Goal: Task Accomplishment & Management: Complete application form

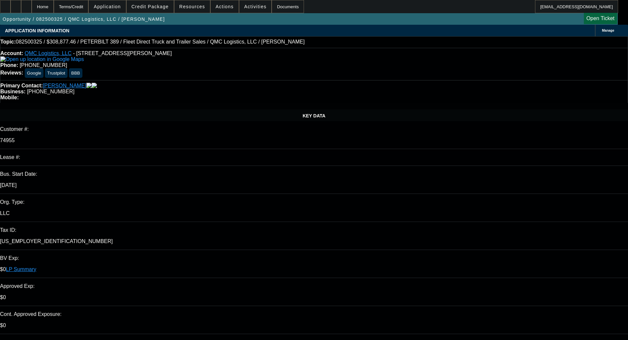
select select "0"
select select "2"
select select "0"
select select "6"
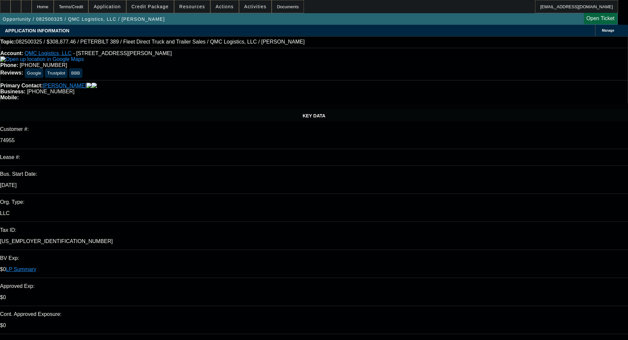
select select "0"
select select "2"
select select "0"
select select "6"
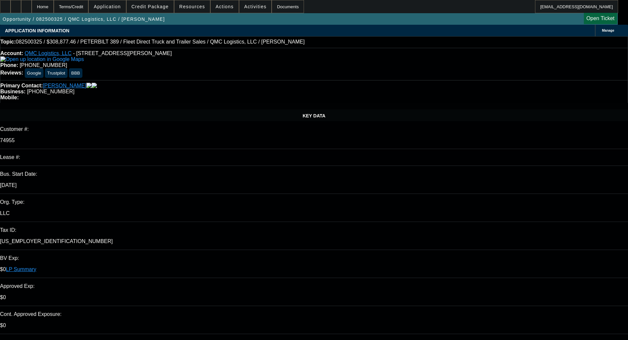
select select "0"
select select "2"
select select "0"
select select "6"
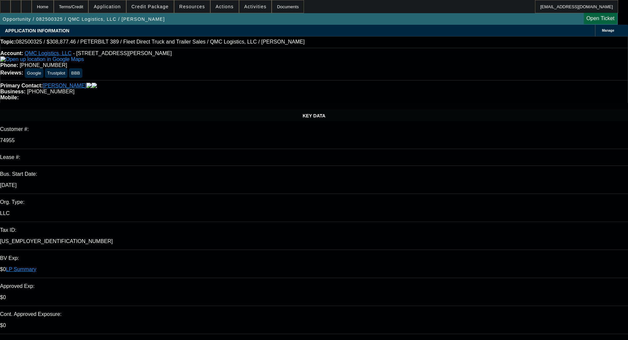
select select "0"
select select "2"
select select "0"
select select "6"
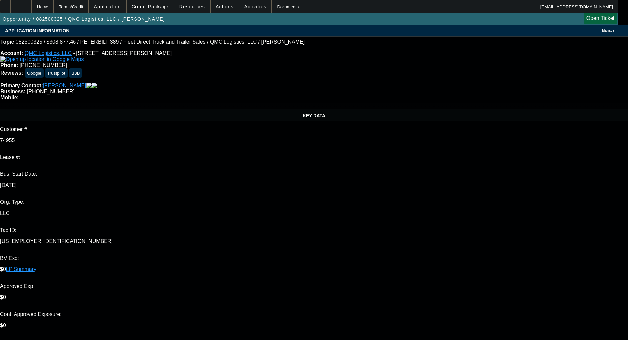
click at [155, 14] on div "Opportunity / 082500325 / QMC Logistics, LLC / McElveen, Quentin Open Ticket" at bounding box center [309, 19] width 618 height 12
click at [155, 9] on span "Credit Package" at bounding box center [150, 6] width 37 height 5
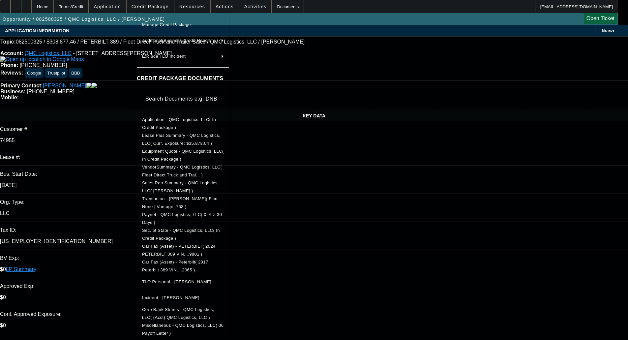
scroll to position [49, 0]
click at [185, 279] on span "TLO Personal - McElveen, Quentin" at bounding box center [176, 281] width 69 height 5
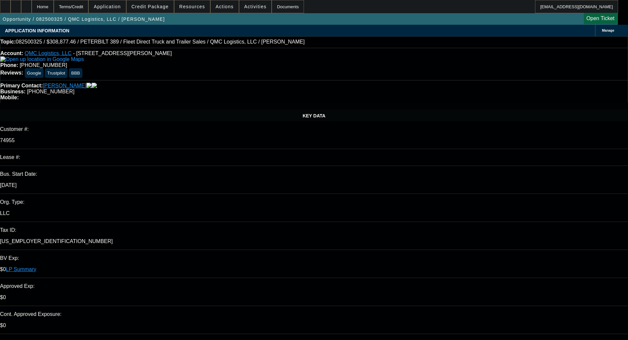
click at [151, 10] on span at bounding box center [150, 7] width 47 height 16
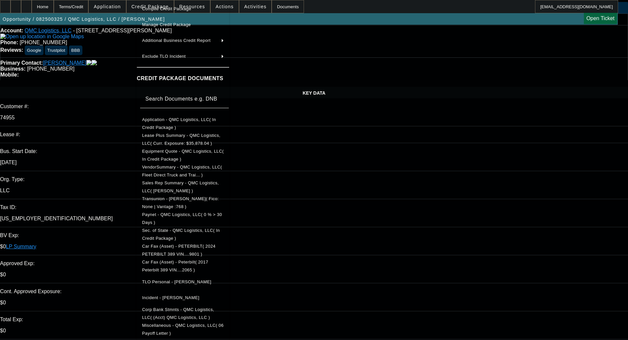
scroll to position [33, 0]
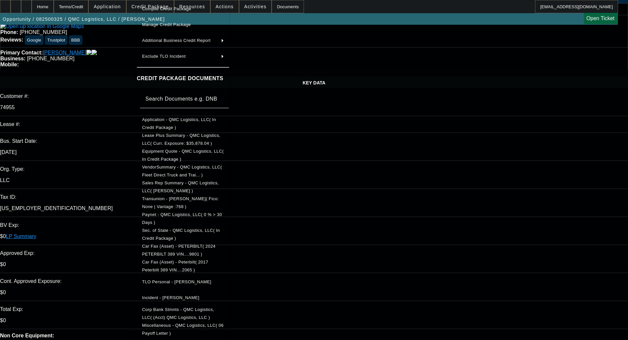
click at [214, 332] on div "Preview Credit Package Add Document Compile Credit Package Manage Credit Packag…" at bounding box center [183, 153] width 92 height 373
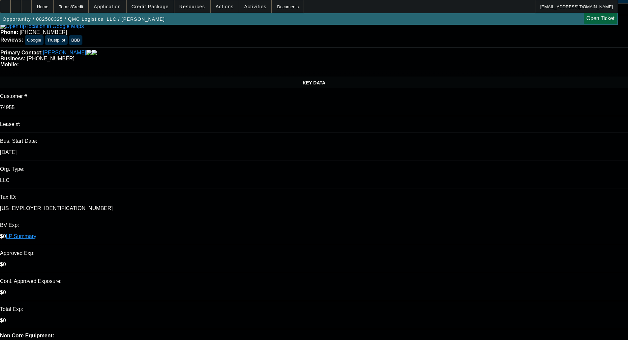
click at [160, 9] on span "Credit Package" at bounding box center [150, 6] width 37 height 5
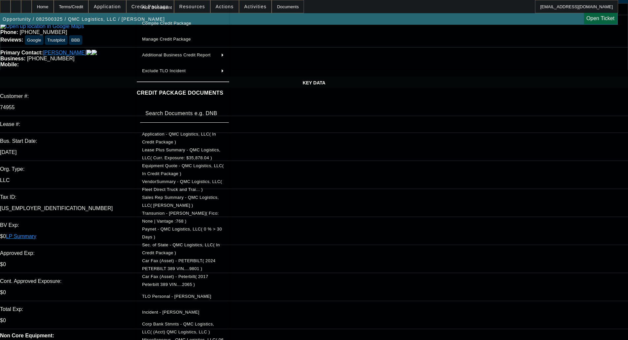
scroll to position [36, 0]
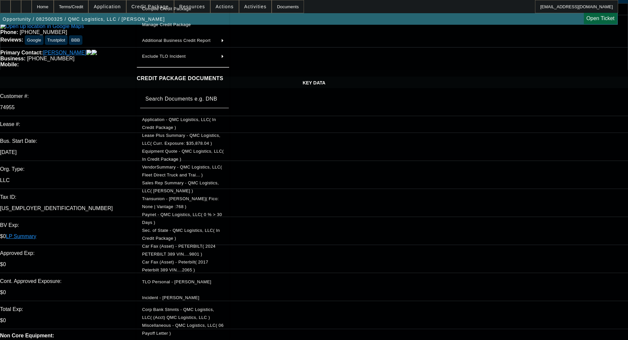
click at [207, 330] on button "Miscellaneous - QMC Logistics, LLC( 06 Payoff Letter )" at bounding box center [183, 330] width 92 height 16
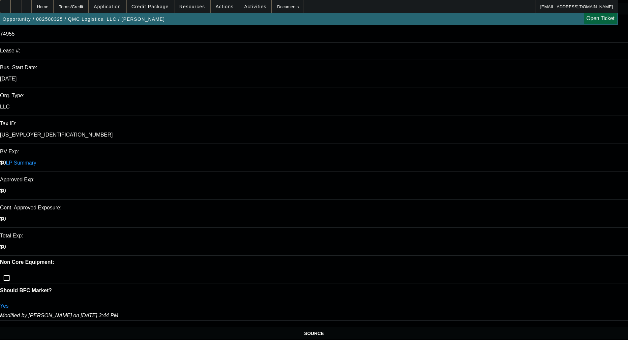
scroll to position [132, 0]
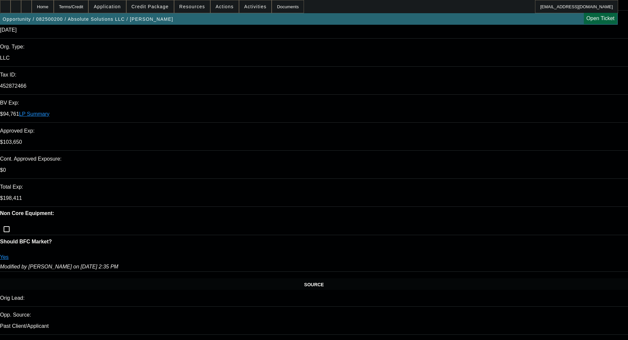
select select "0"
select select "6"
select select "0"
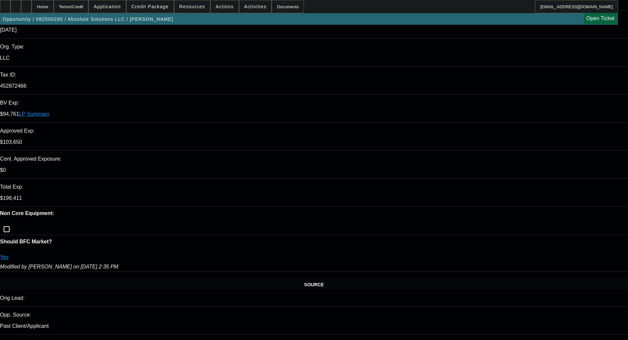
select select "0"
select select "6"
select select "0"
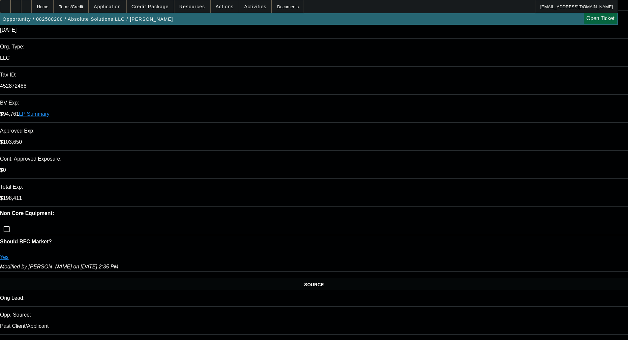
select select "0"
select select "6"
select select "0"
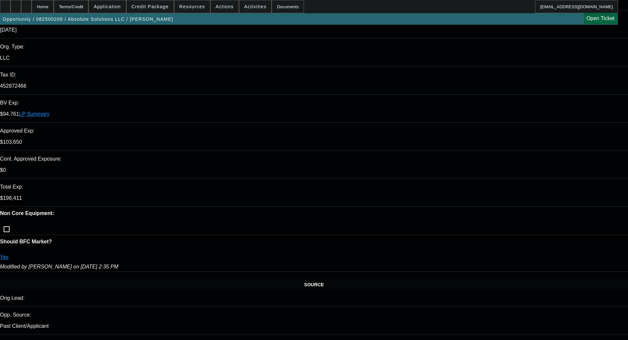
select select "6"
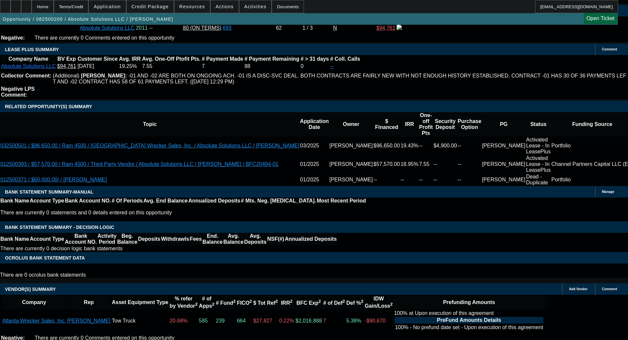
scroll to position [1047, 0]
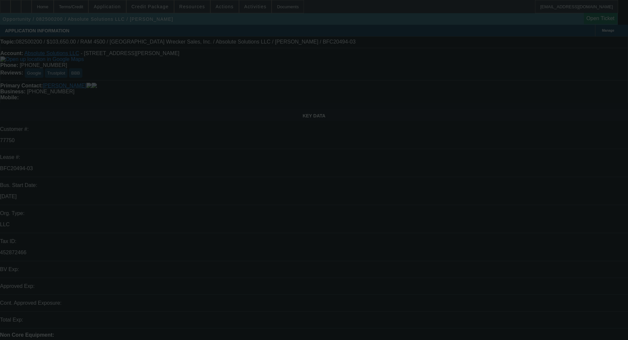
click at [150, 16] on div at bounding box center [314, 170] width 628 height 340
click at [155, 12] on div at bounding box center [314, 170] width 628 height 340
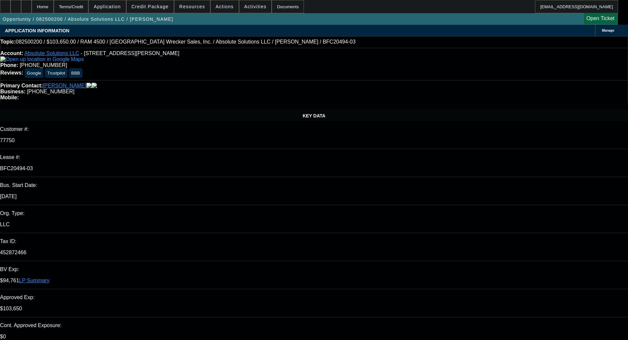
select select "0"
select select "6"
select select "0"
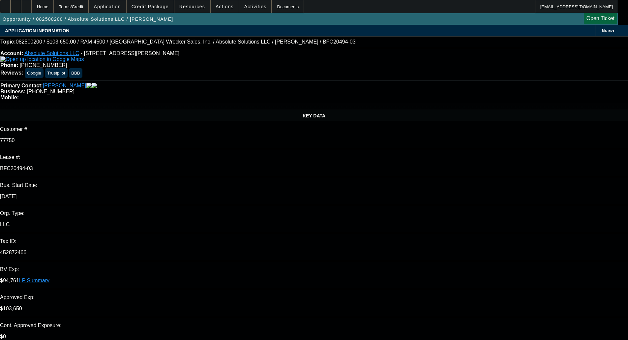
select select "0"
select select "6"
select select "0"
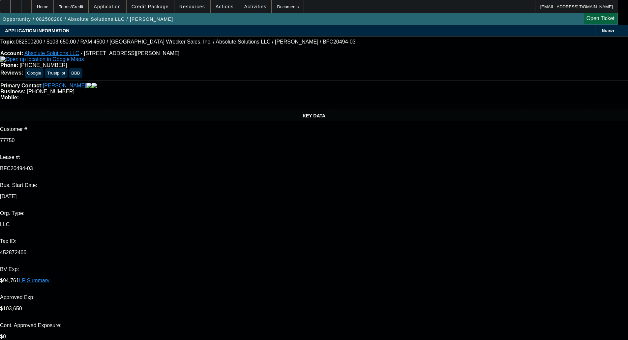
select select "0"
select select "6"
select select "0"
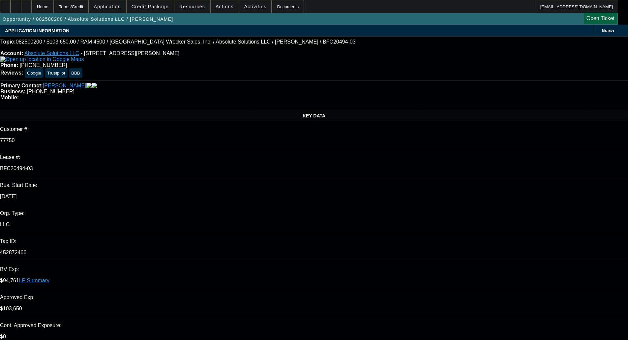
select select "6"
click at [157, 7] on span "Credit Package" at bounding box center [150, 6] width 37 height 5
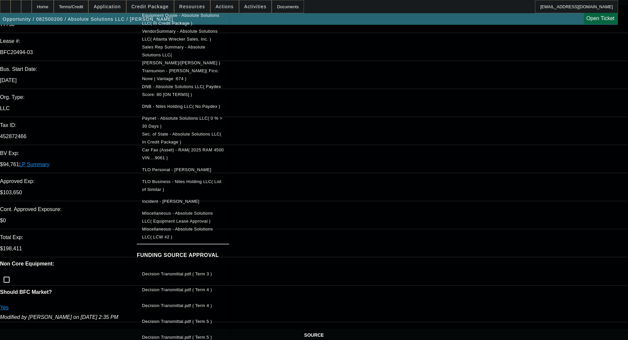
scroll to position [132, 0]
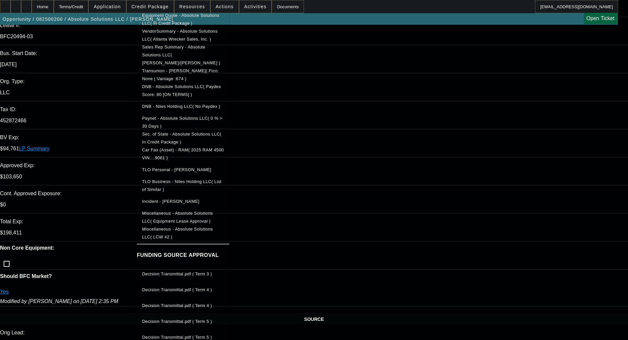
click at [188, 335] on span "Decision Transmittal.pdf ( Term 5 )" at bounding box center [177, 337] width 70 height 5
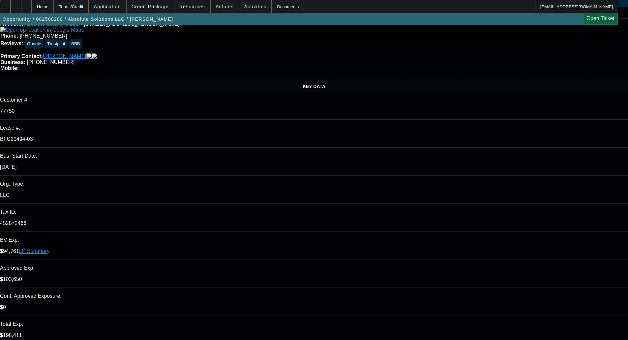
scroll to position [0, 0]
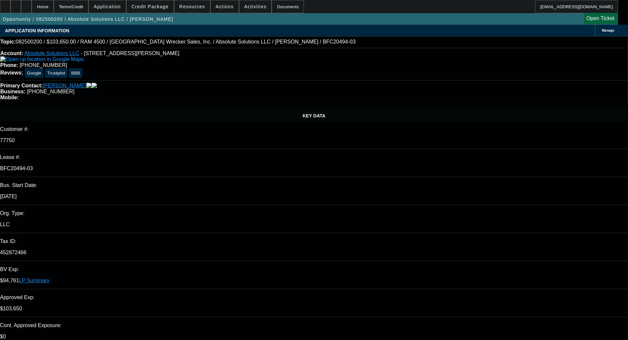
click at [167, 8] on span "Credit Package" at bounding box center [150, 6] width 37 height 5
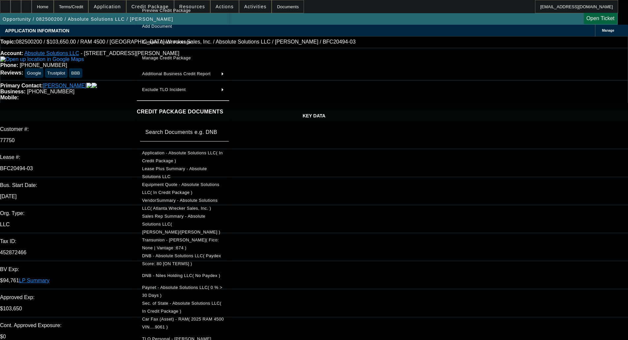
click at [186, 190] on span "Equipment Quote - Absolute Solutions LLC( In Credit Package )" at bounding box center [183, 189] width 82 height 16
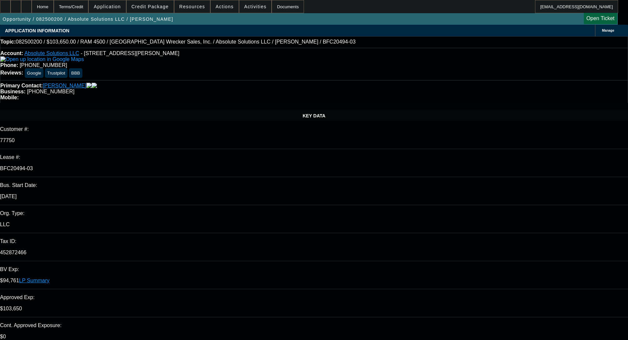
click at [152, 11] on span at bounding box center [150, 7] width 47 height 16
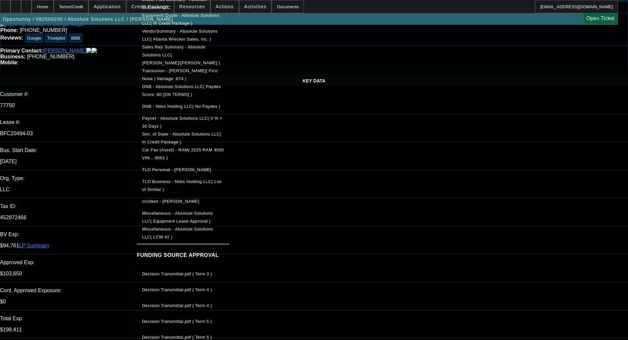
scroll to position [132, 0]
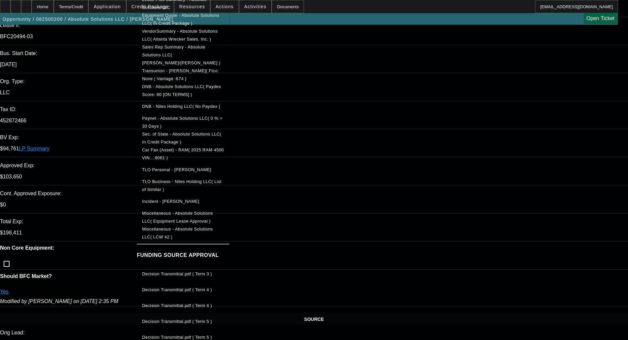
click at [418, 181] on div at bounding box center [314, 170] width 628 height 340
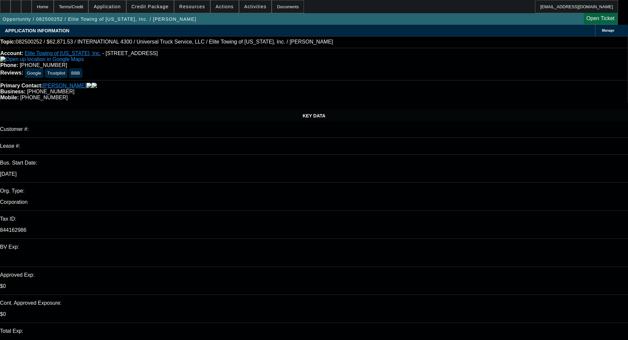
select select "0.1"
select select "0"
select select "6"
select select "0.1"
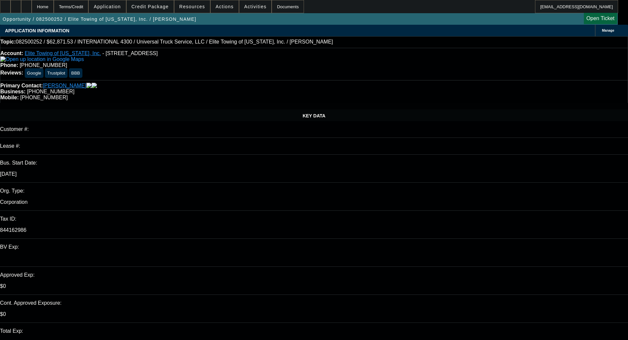
select select "0"
select select "6"
select select "0"
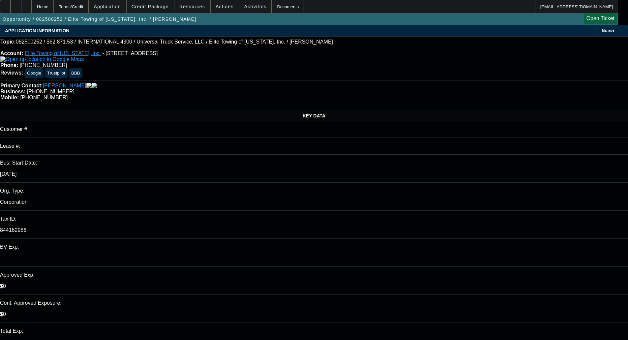
select select "0"
select select "6"
select select "0"
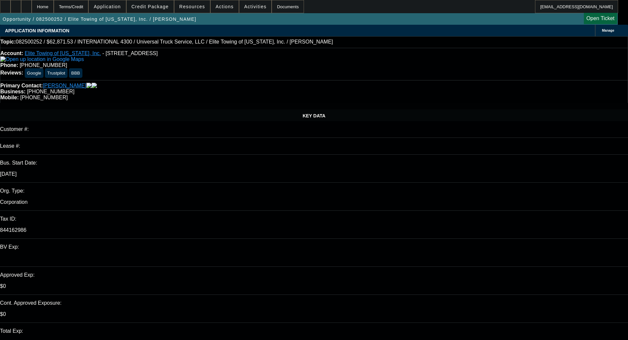
select select "6"
click at [155, 8] on span "Credit Package" at bounding box center [150, 6] width 37 height 5
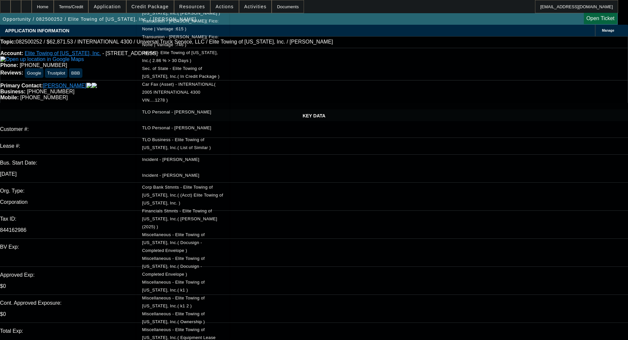
scroll to position [228, 0]
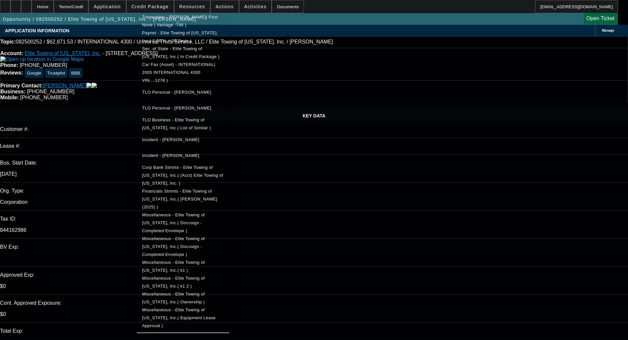
click at [205, 292] on span "Miscellaneous - Elite Towing of Minnesota, Inc.( Ownership )" at bounding box center [173, 298] width 63 height 13
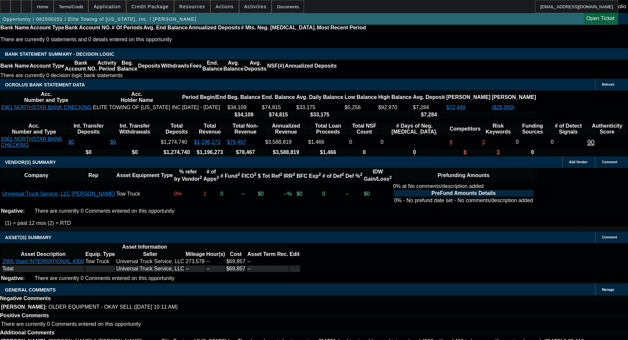
scroll to position [1238, 0]
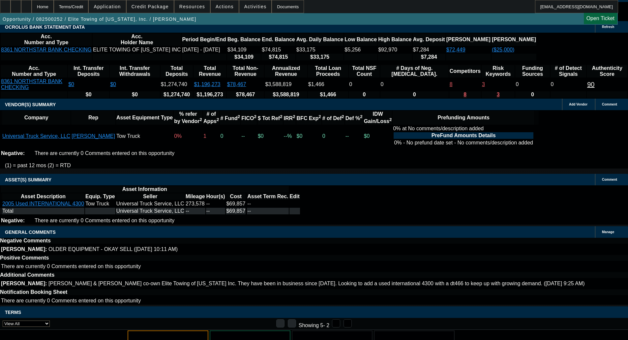
select select "6"
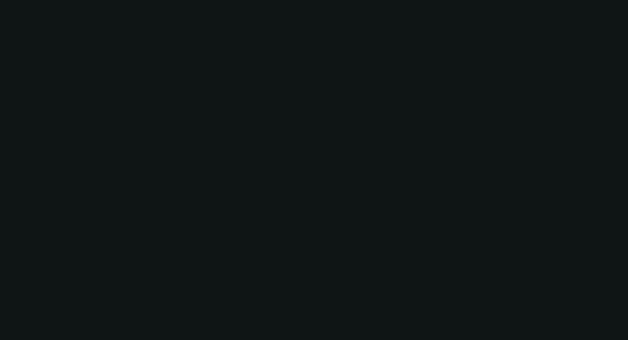
scroll to position [0, 0]
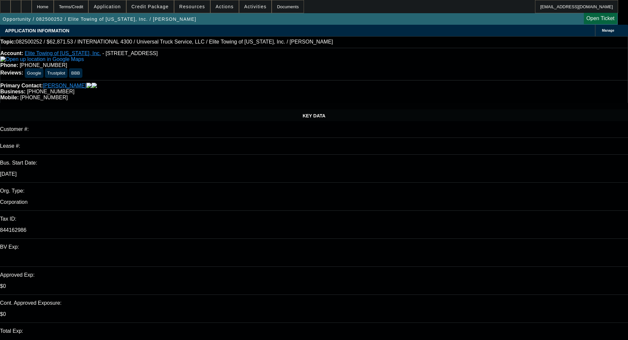
type textarea "Do we have the title copy? That's also needed."
checkbox input "true"
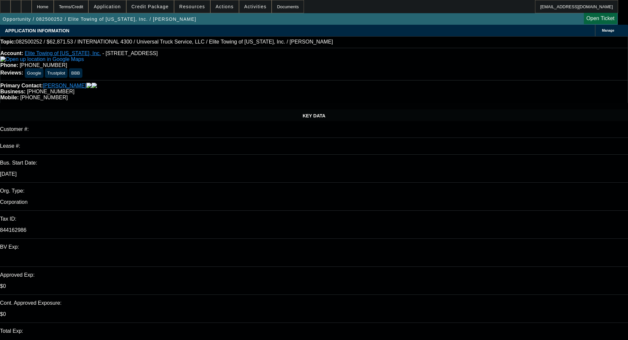
click at [154, 1] on span at bounding box center [150, 7] width 47 height 16
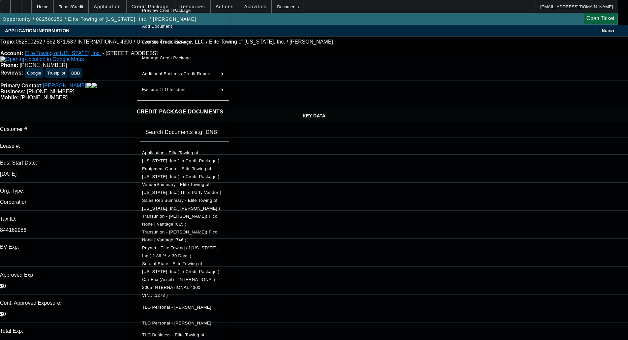
click at [165, 167] on span "Equipment Quote - Elite Towing of Minnesota, Inc.( In Credit Package )" at bounding box center [183, 173] width 82 height 16
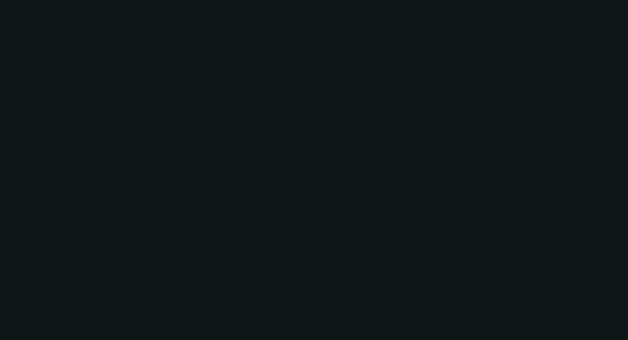
select select "0.1"
select select "0"
select select "6"
select select "0.1"
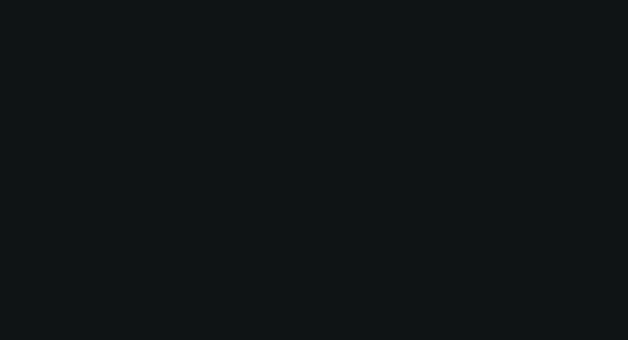
select select "0"
select select "6"
select select "0.1"
select select "0"
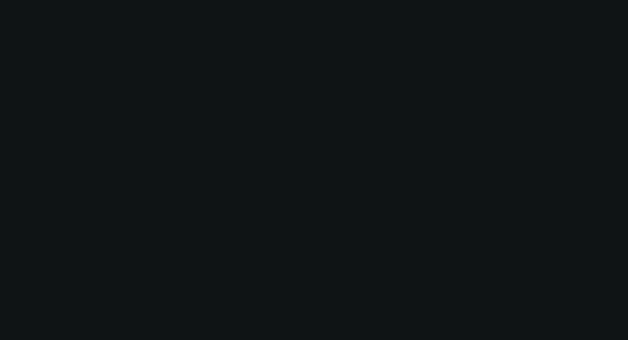
select select "0"
select select "6"
select select "0"
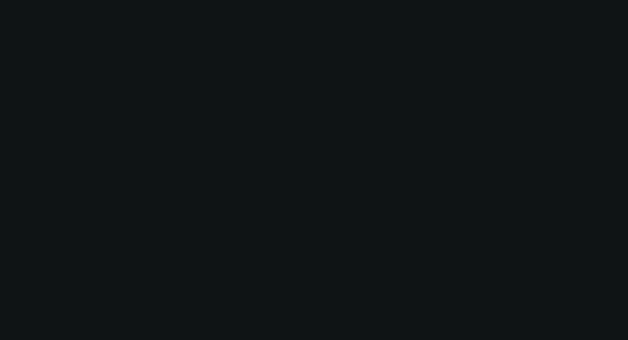
select select "6"
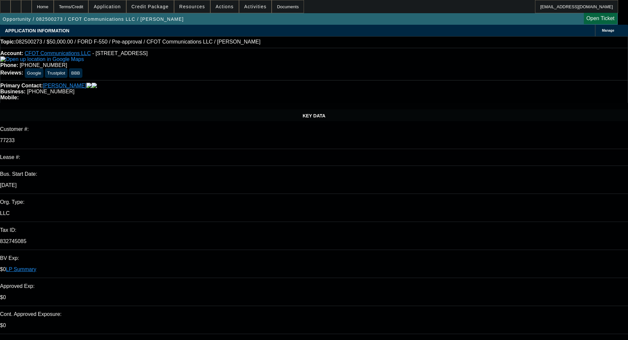
select select "0"
select select "2"
select select "0"
select select "6"
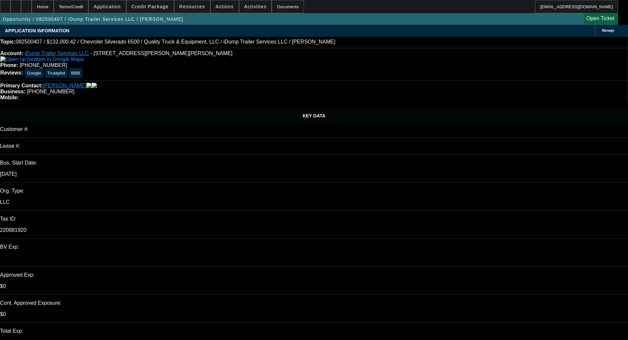
select select "0"
select select "6"
select select "0"
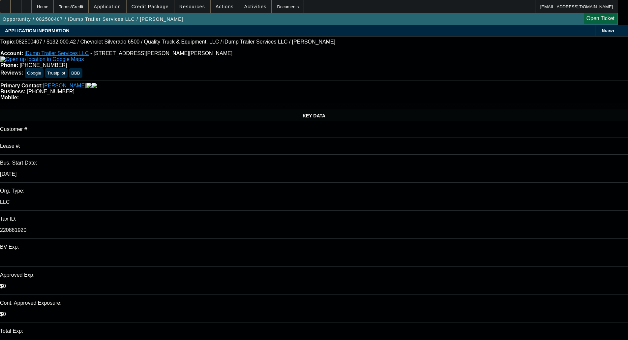
select select "0"
select select "6"
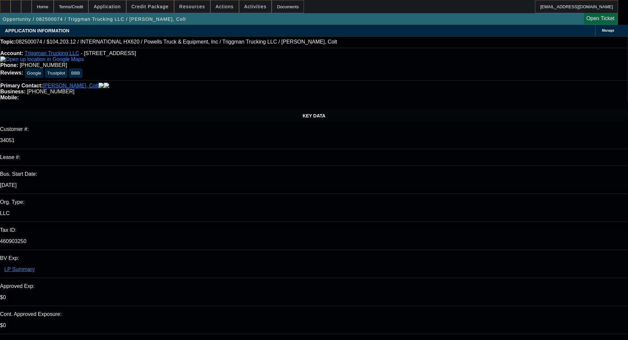
select select "0"
select select "2"
select select "0.1"
select select "4"
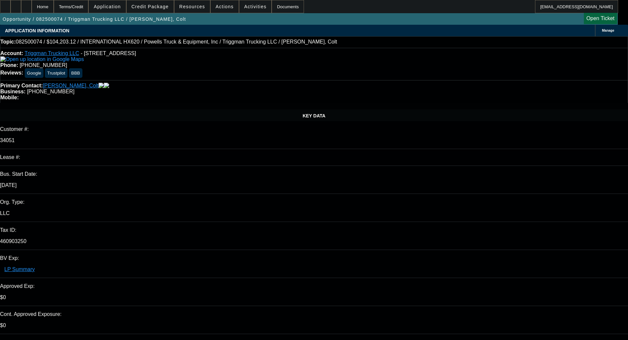
select select "0"
select select "2"
select select "0.1"
select select "4"
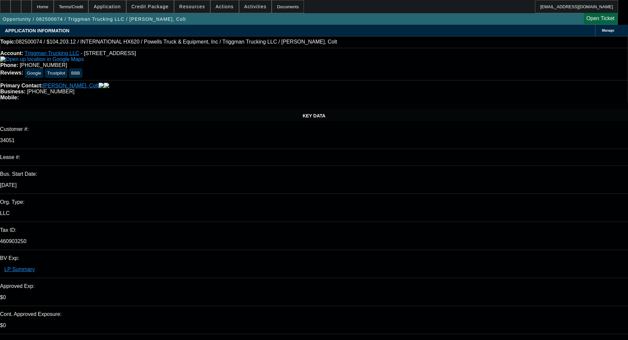
select select "0"
select select "2"
select select "0.1"
select select "4"
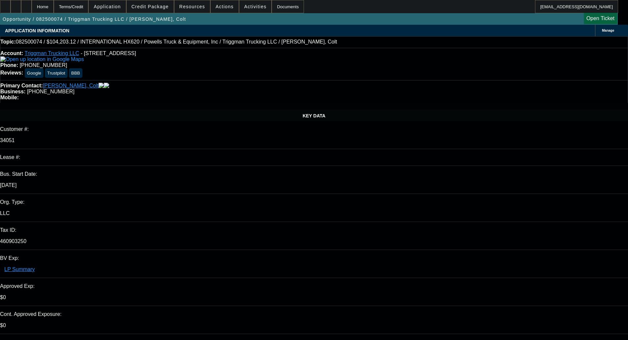
select select "0"
select select "2"
select select "0.1"
select select "4"
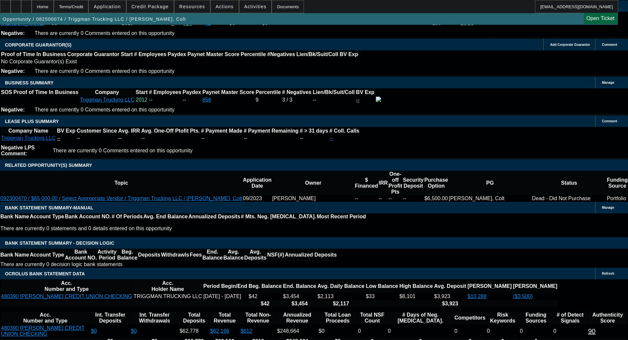
scroll to position [1055, 0]
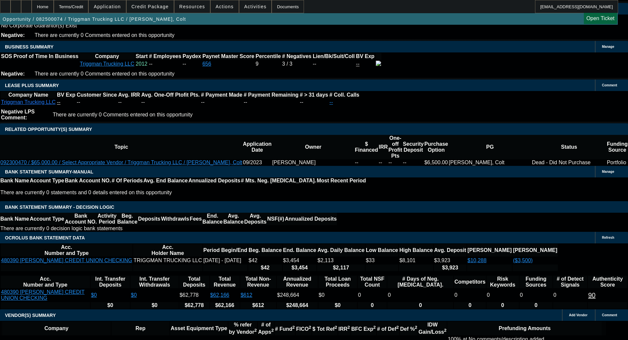
click at [156, 6] on span "Credit Package" at bounding box center [150, 6] width 37 height 5
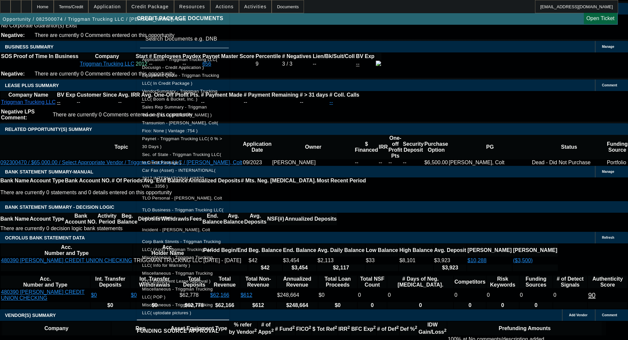
scroll to position [130, 0]
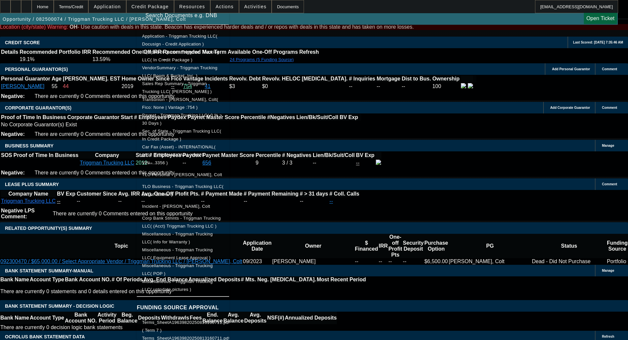
click at [37, 192] on div at bounding box center [314, 170] width 628 height 340
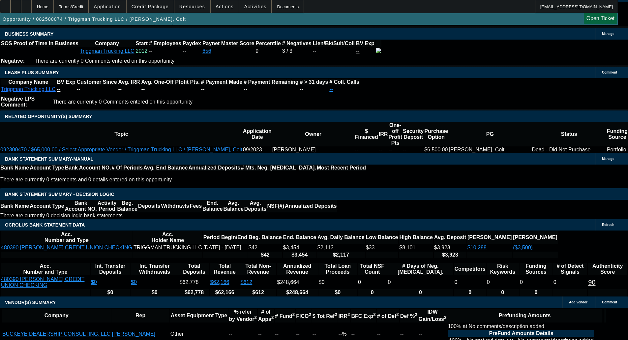
scroll to position [1035, 0]
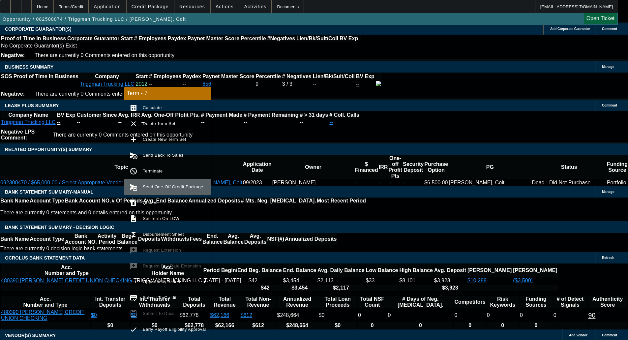
click at [162, 183] on span "Send One-Off Credit Package" at bounding box center [174, 187] width 63 height 8
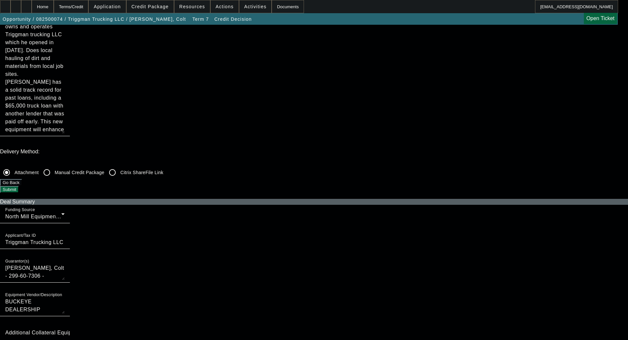
scroll to position [132, 0]
checkbox input "true"
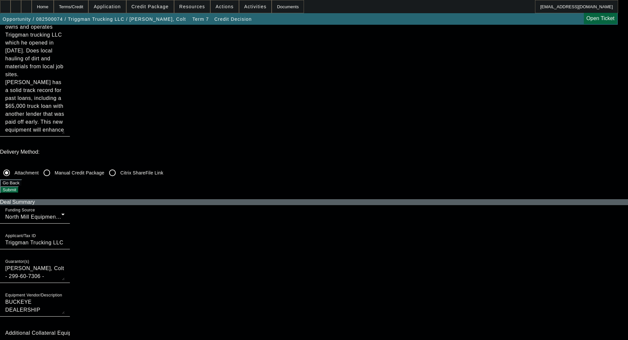
checkbox input "true"
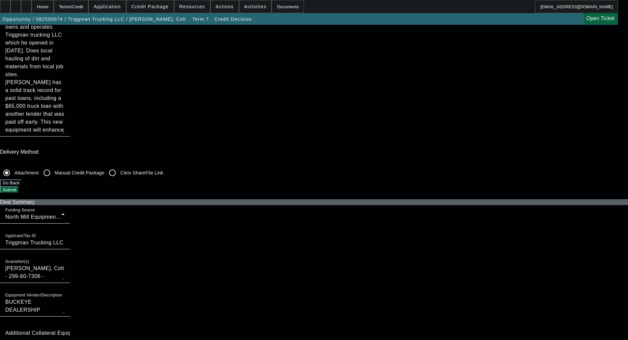
checkbox input "true"
checkbox input "false"
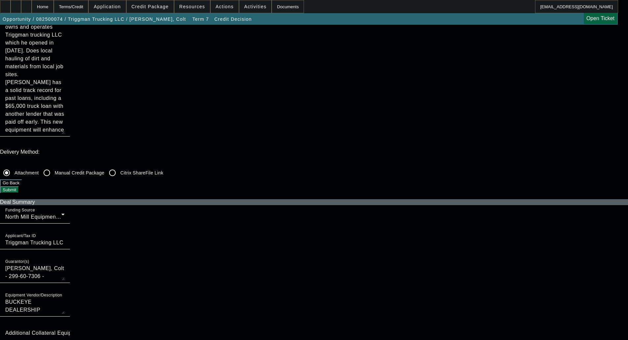
checkbox input "false"
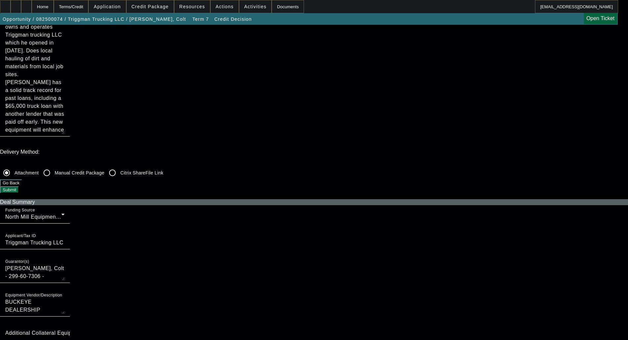
checkbox input "false"
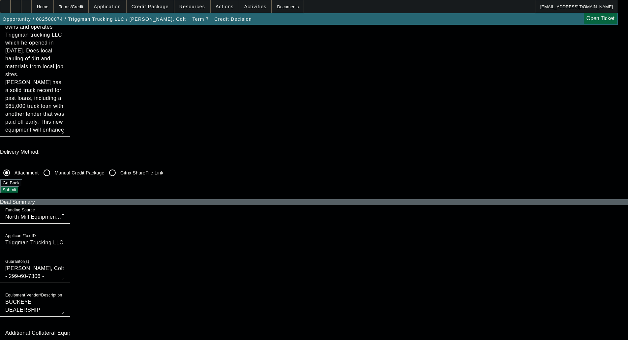
checkbox input "false"
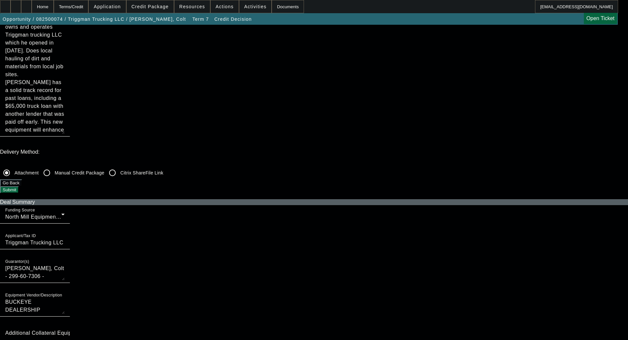
checkbox input "true"
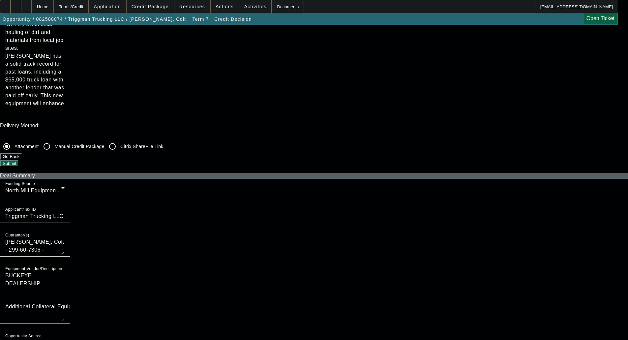
scroll to position [198, 0]
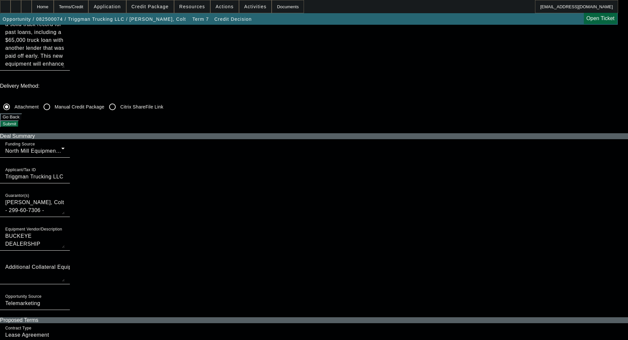
checkbox input "false"
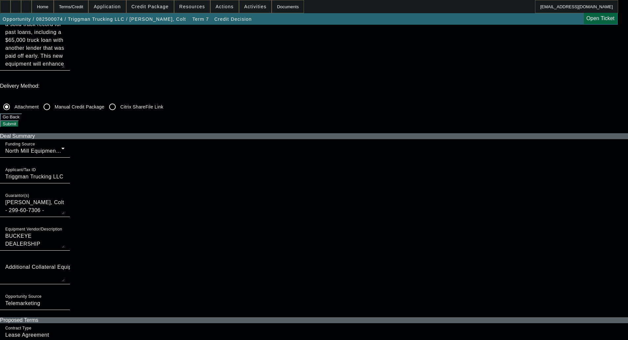
checkbox input "true"
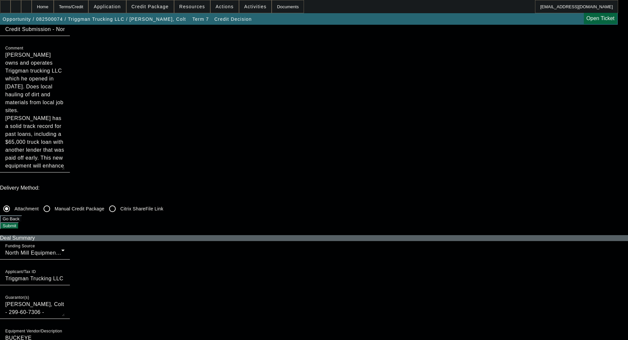
scroll to position [99, 0]
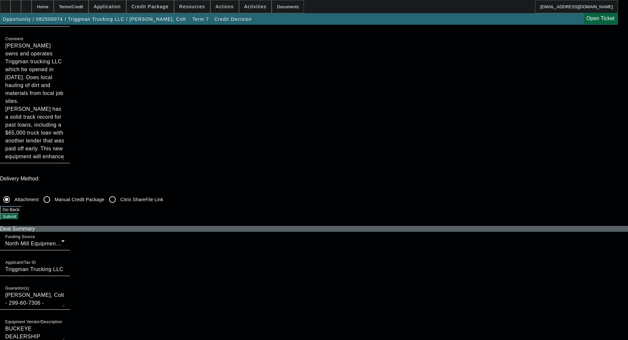
scroll to position [132, 0]
